Goal: Transaction & Acquisition: Subscribe to service/newsletter

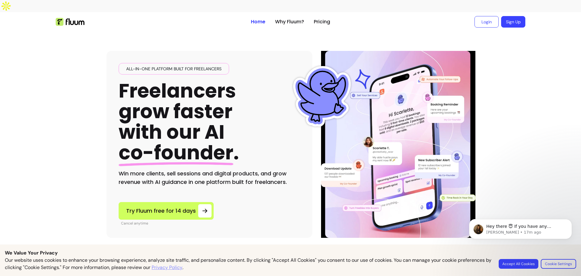
scroll to position [121, 0]
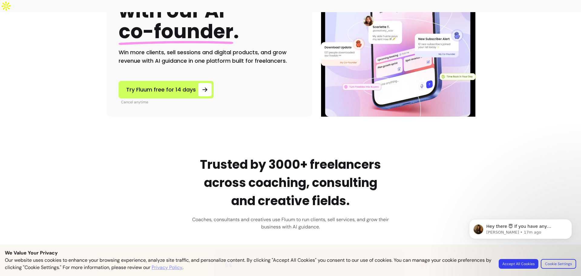
click at [515, 263] on body "Hey there 😇 If you have any question about what you can do with Fluum, I'm here…" at bounding box center [520, 239] width 116 height 62
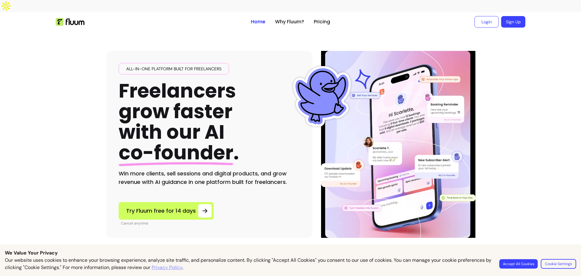
click at [513, 262] on button "Accept All Cookies" at bounding box center [518, 263] width 38 height 9
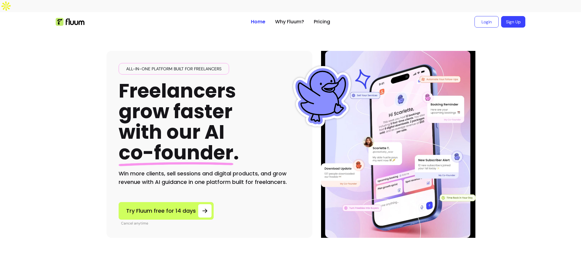
click at [357, 12] on ul "Login Sign Up" at bounding box center [430, 21] width 190 height 19
click at [504, 16] on link "Sign Up" at bounding box center [513, 21] width 24 height 11
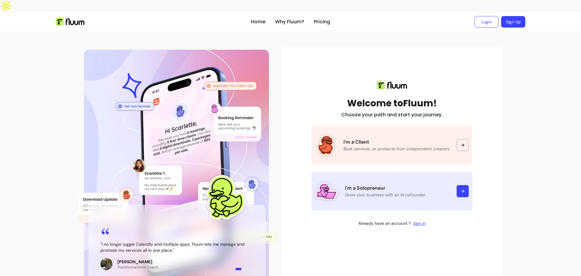
click at [445, 184] on p "I'm a Solopreneur" at bounding box center [397, 187] width 104 height 7
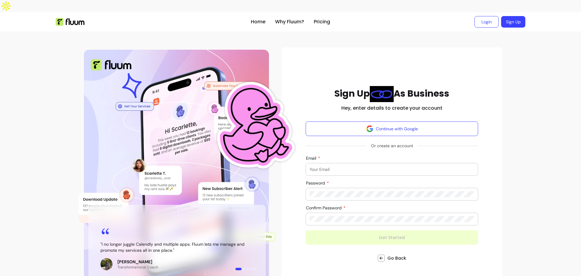
click at [388, 166] on input "Email" at bounding box center [391, 169] width 165 height 6
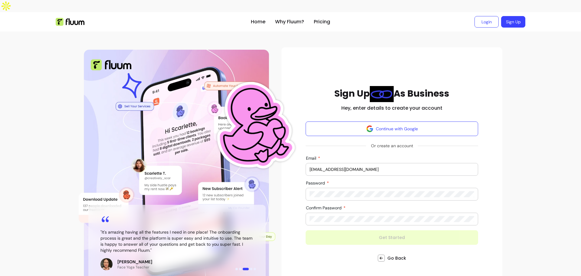
type input "test@test.com"
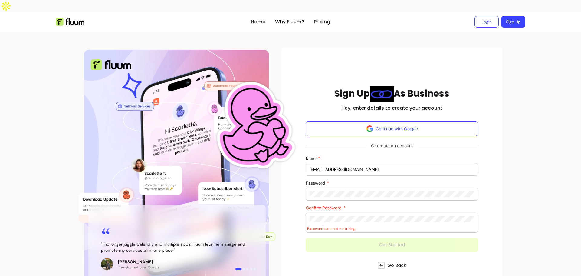
click at [238, 172] on div "" I no longer juggle Calendly and multiple apps. Fluum lets me manage and promo…" at bounding box center [291, 172] width 436 height 263
click at [257, 205] on div "" I no longer juggle Calendly and multiple apps. Fluum lets me manage and promo…" at bounding box center [291, 172] width 436 height 263
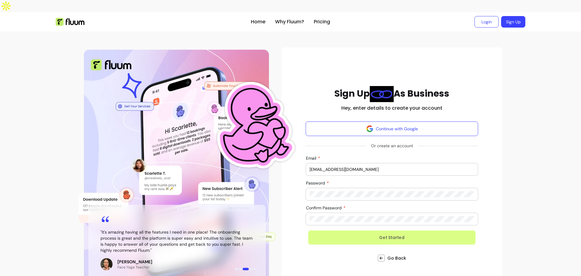
click at [328, 230] on button "Get Started" at bounding box center [391, 237] width 167 height 14
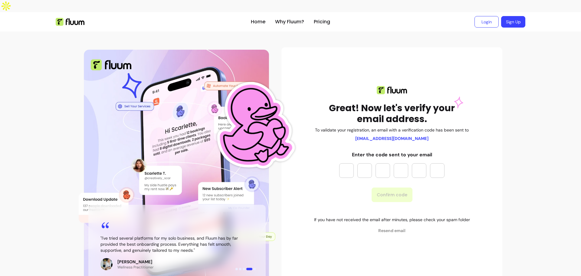
click at [345, 163] on input "Please enter OTP character 1" at bounding box center [346, 170] width 15 height 15
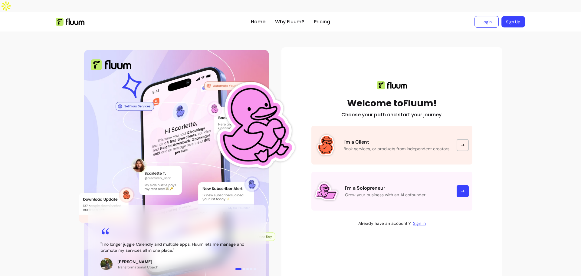
click at [512, 16] on link "Sign Up" at bounding box center [513, 21] width 24 height 11
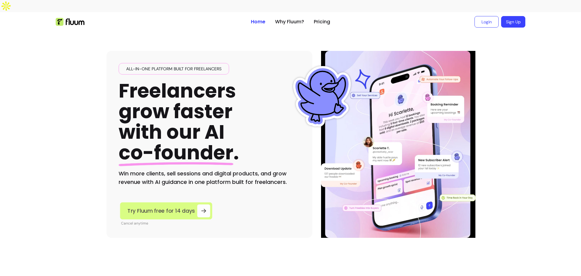
click at [160, 206] on span "Try Fluum free for 14 days" at bounding box center [160, 210] width 67 height 8
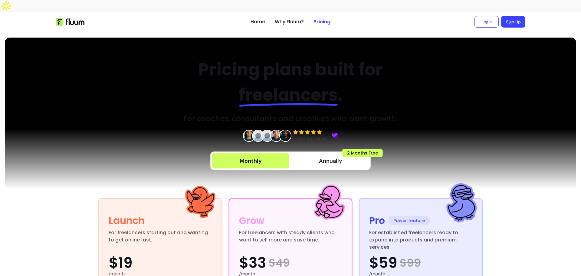
scroll to position [121, 0]
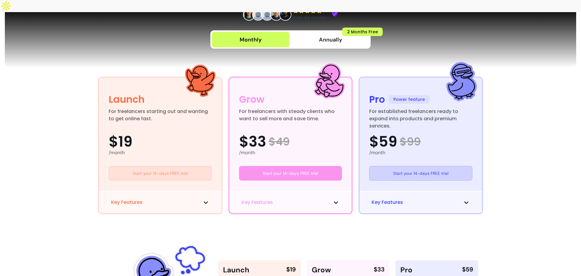
click at [178, 166] on link "Start your 14-days FREE trial" at bounding box center [160, 173] width 103 height 15
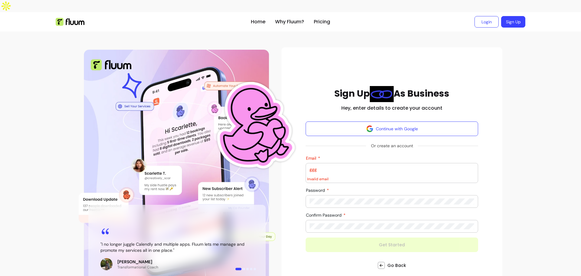
type input "ggg"
click at [384, 227] on form "Continue with Google Or create an account Email ggg Invalid email Password Conf…" at bounding box center [392, 186] width 172 height 130
click at [401, 231] on form "Continue with Google Or create an account Email ggg Invalid email Password Conf…" at bounding box center [392, 186] width 172 height 130
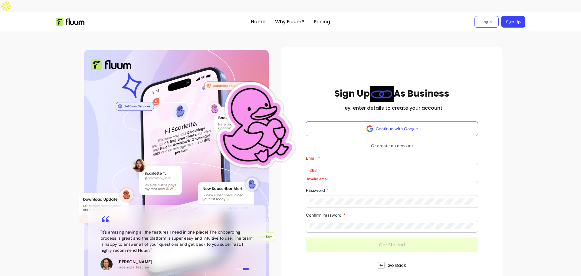
drag, startPoint x: 319, startPoint y: 157, endPoint x: 242, endPoint y: 158, distance: 77.1
click at [242, 158] on div "" I no longer juggle Calendly and multiple apps. Fluum lets me manage and promo…" at bounding box center [291, 172] width 436 height 263
click at [376, 233] on form "Continue with Google Or create an account Email ggg Invalid email Password Conf…" at bounding box center [392, 186] width 172 height 130
click at [67, 18] on img at bounding box center [70, 22] width 29 height 8
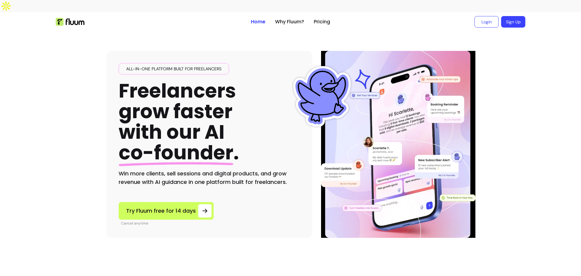
click at [182, 31] on div "All-in-one platform built for freelancers Freelancers grow faster with our AI c…" at bounding box center [290, 134] width 368 height 206
click at [175, 19] on ul at bounding box center [151, 21] width 190 height 19
click at [166, 206] on span "Try Fluum free for 14 days" at bounding box center [161, 210] width 70 height 8
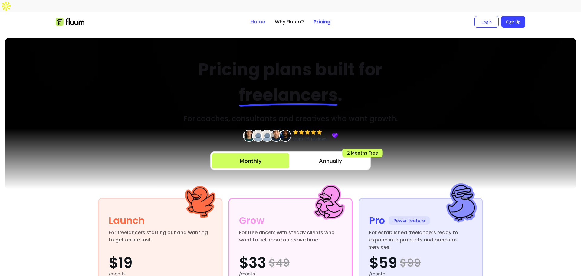
click at [257, 18] on link "Home" at bounding box center [257, 21] width 15 height 7
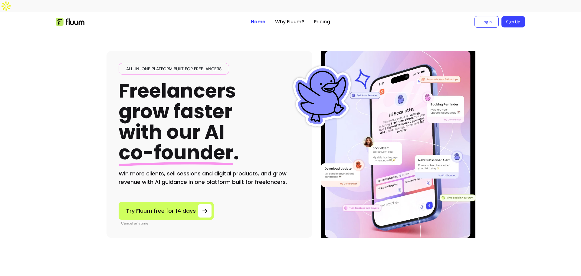
click at [515, 16] on link "Sign Up" at bounding box center [513, 21] width 24 height 11
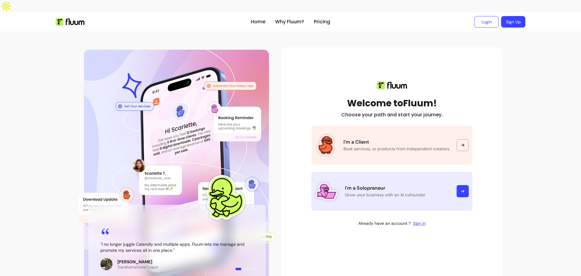
click at [381, 184] on p "I'm a Solopreneur" at bounding box center [397, 187] width 104 height 7
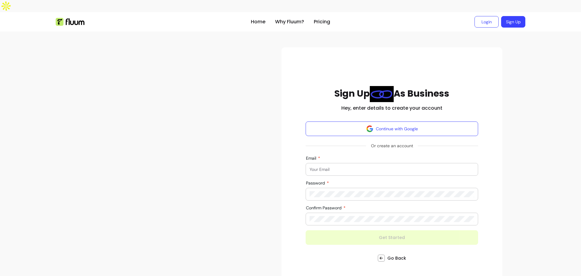
click at [342, 166] on input "Email" at bounding box center [391, 169] width 165 height 6
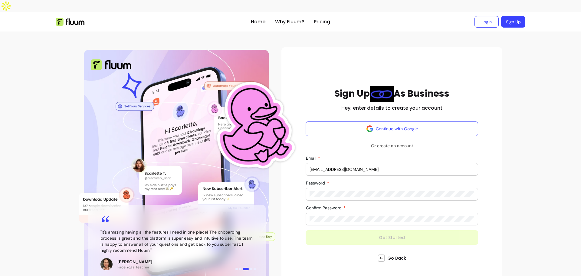
type input "[EMAIL_ADDRESS][DOMAIN_NAME]"
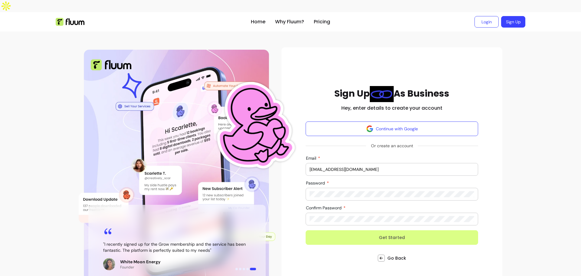
click at [395, 230] on button "Get Started" at bounding box center [392, 237] width 172 height 15
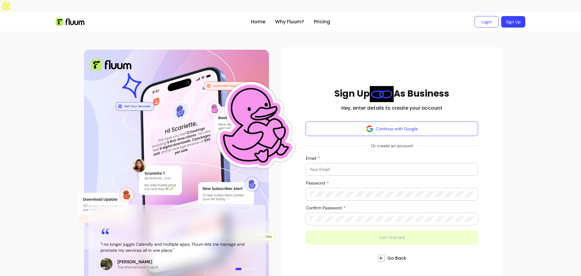
click at [340, 166] on input "Email" at bounding box center [391, 169] width 165 height 6
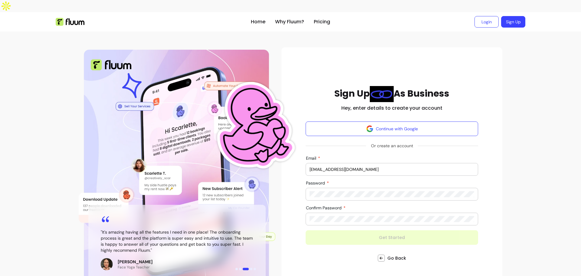
type input "[EMAIL_ADDRESS][DOMAIN_NAME]"
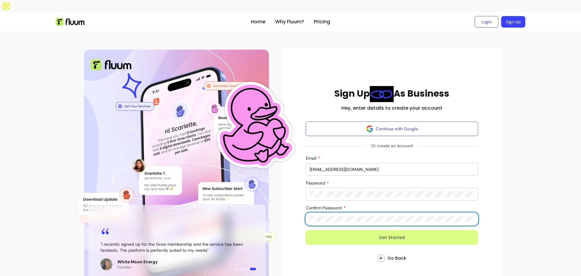
click at [383, 230] on button "Get Started" at bounding box center [392, 237] width 172 height 15
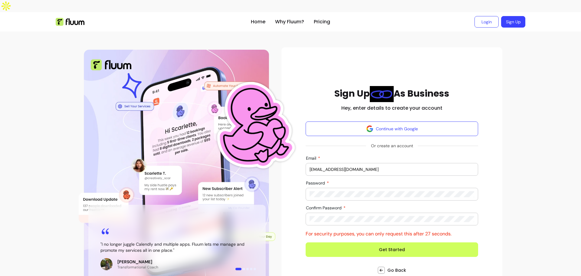
drag, startPoint x: 336, startPoint y: 185, endPoint x: 270, endPoint y: 183, distance: 66.3
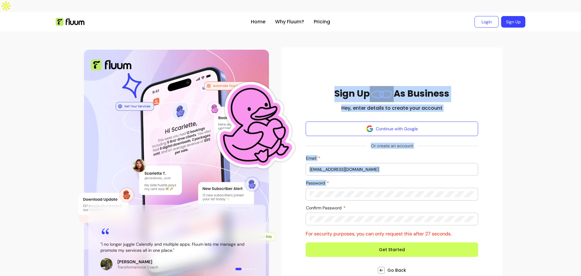
click at [270, 183] on div "" I no longer juggle Calendly and multiple apps. Fluum lets me manage and promo…" at bounding box center [291, 175] width 436 height 268
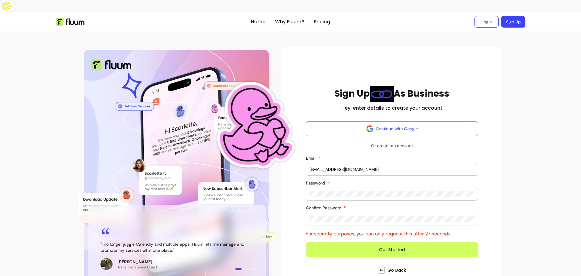
click at [340, 188] on div at bounding box center [391, 194] width 165 height 12
click at [371, 242] on button "Get Started" at bounding box center [392, 249] width 172 height 15
